Goal: Check status: Check status

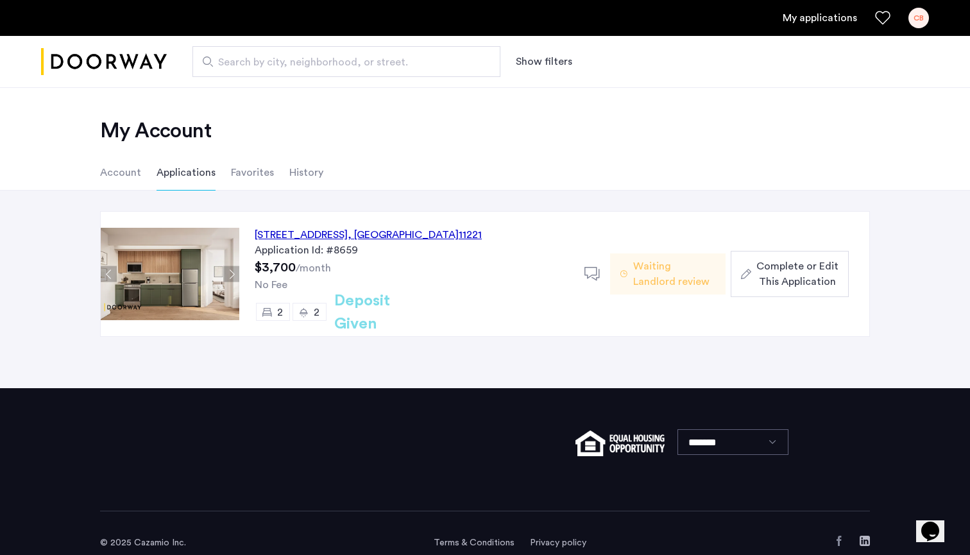
click at [314, 311] on span "2" at bounding box center [317, 312] width 6 height 10
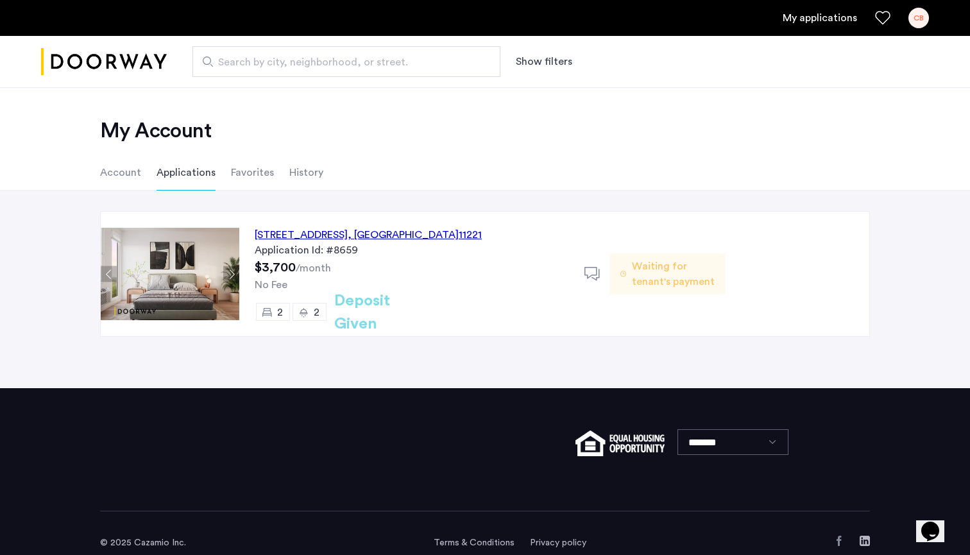
click at [650, 278] on span "Waiting for tenant's payment" at bounding box center [673, 274] width 83 height 31
click at [435, 236] on div "972 Bushwick Avenue, Unit 5A, Brooklyn , NY 11221" at bounding box center [368, 234] width 227 height 15
click at [317, 313] on span "2" at bounding box center [317, 312] width 6 height 10
click at [642, 265] on span "Waiting for tenant's payment" at bounding box center [673, 274] width 83 height 31
click at [917, 15] on div "CB" at bounding box center [919, 18] width 21 height 21
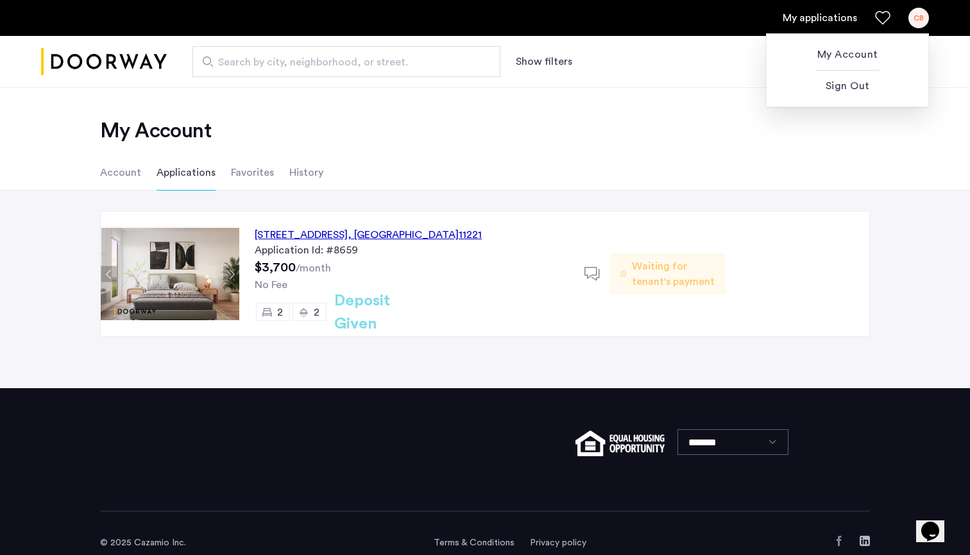
click at [840, 22] on div at bounding box center [485, 277] width 970 height 555
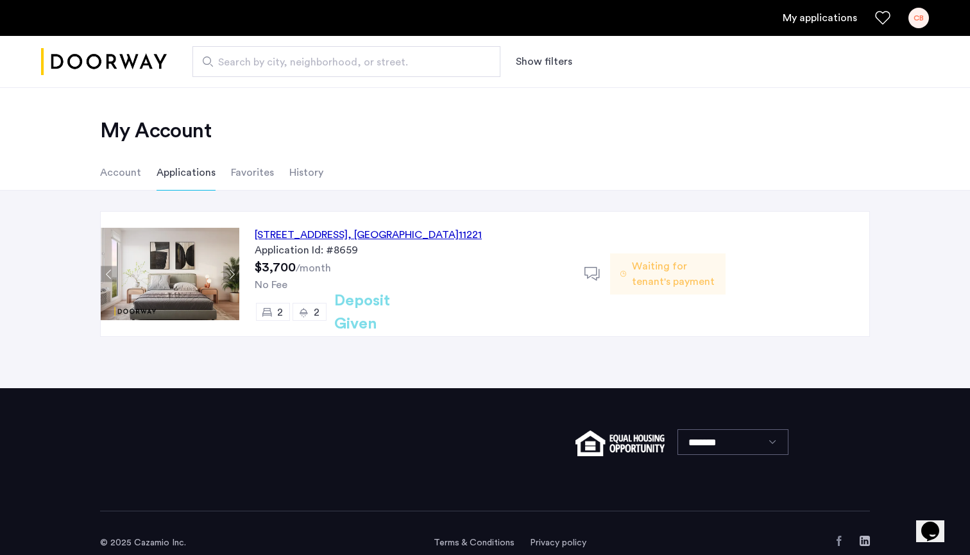
click at [835, 18] on link "My applications" at bounding box center [820, 17] width 74 height 15
click at [660, 273] on span "Waiting for tenant's payment" at bounding box center [673, 274] width 83 height 31
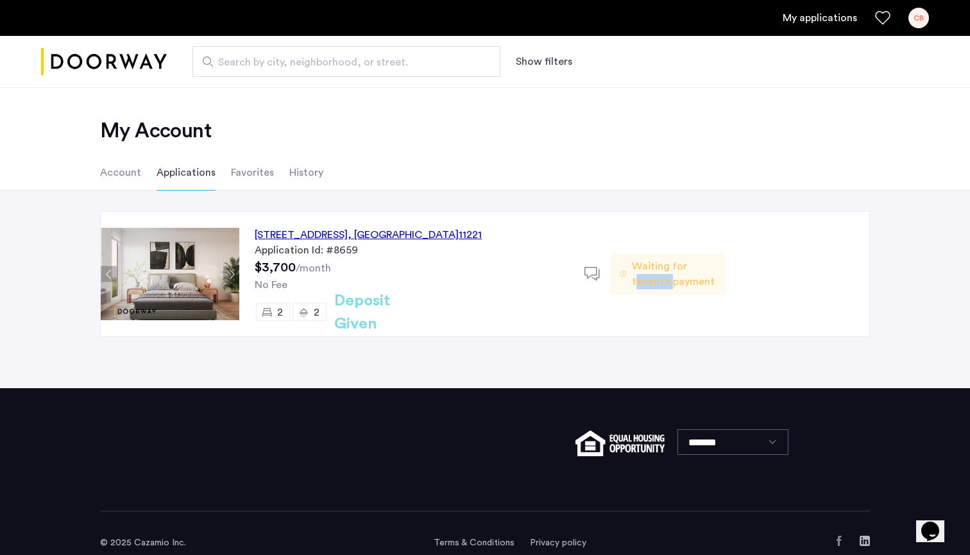
click at [660, 273] on span "Waiting for tenant's payment" at bounding box center [673, 274] width 83 height 31
click at [391, 307] on h2 "Deposit Given" at bounding box center [385, 312] width 102 height 46
click at [316, 312] on span "2" at bounding box center [317, 312] width 6 height 10
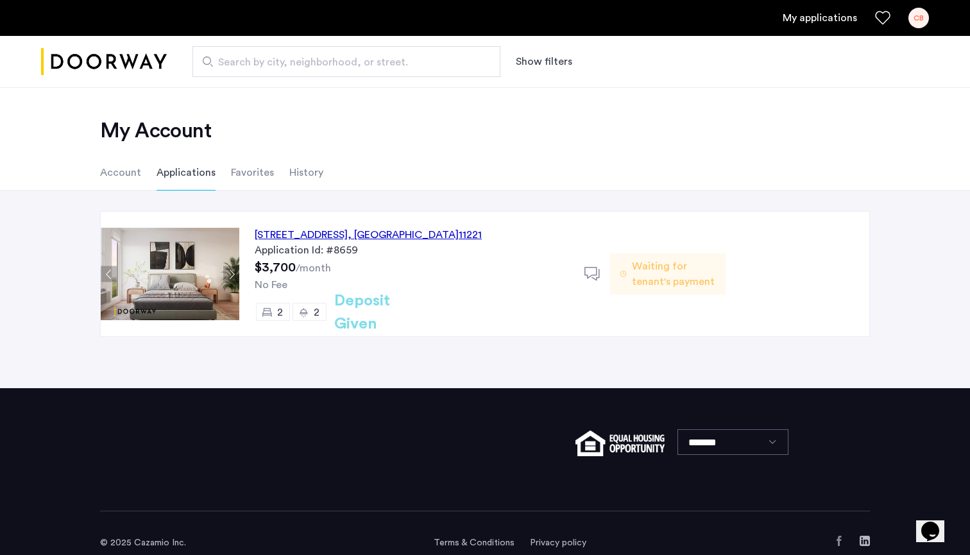
click at [392, 236] on div "972 Bushwick Avenue, Unit 5A, Brooklyn , NY 11221" at bounding box center [368, 234] width 227 height 15
